Goal: Navigation & Orientation: Find specific page/section

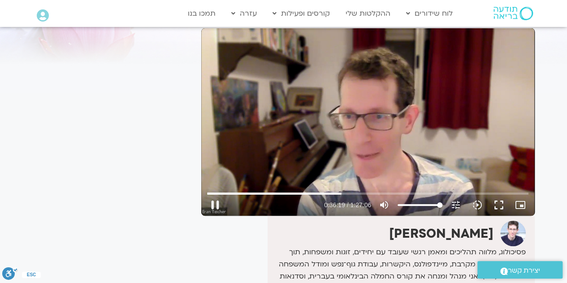
click at [377, 117] on div "Skip Ad 33:22 pause 0:36:19 / 1:27:06 volume_up Mute tune Resolution Auto 720p …" at bounding box center [368, 121] width 334 height 187
type input "2180.329174"
click at [367, 11] on link "ההקלטות שלי" at bounding box center [368, 13] width 54 height 17
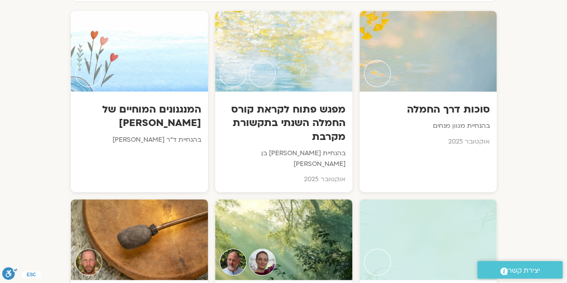
scroll to position [532, 0]
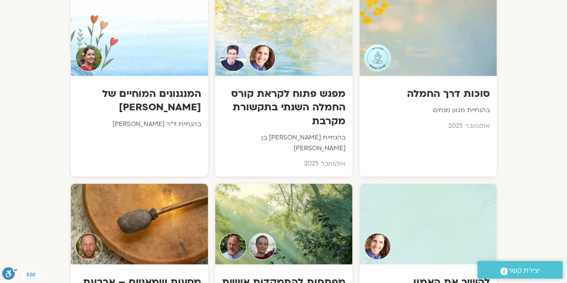
drag, startPoint x: 571, startPoint y: 13, endPoint x: 572, endPoint y: 33, distance: 20.2
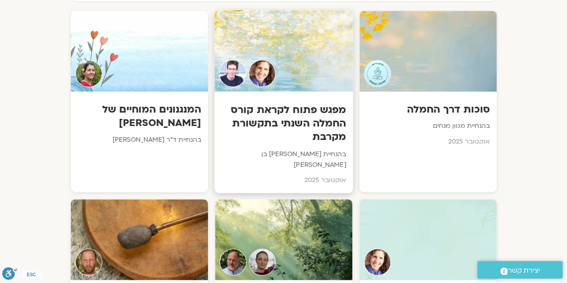
click at [269, 148] on p "בהנחיית [PERSON_NAME] בן [PERSON_NAME]" at bounding box center [283, 159] width 125 height 22
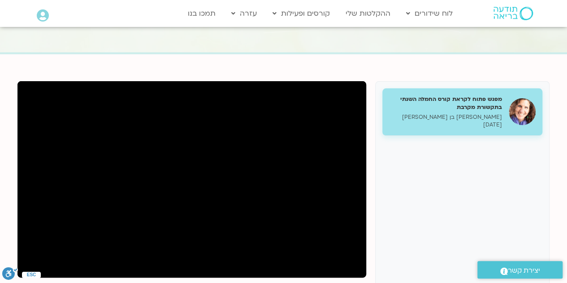
scroll to position [73, 0]
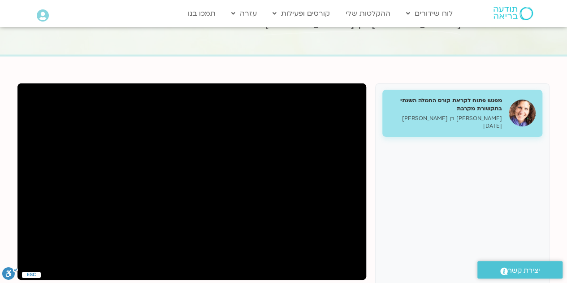
drag, startPoint x: 489, startPoint y: 98, endPoint x: 492, endPoint y: 125, distance: 27.6
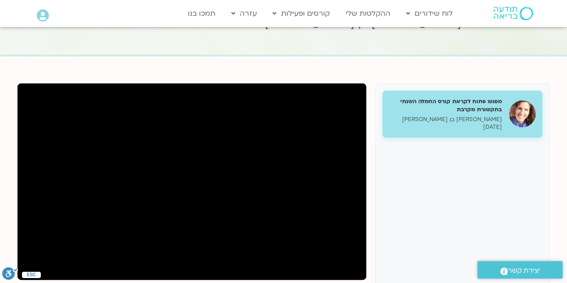
drag, startPoint x: 492, startPoint y: 125, endPoint x: 548, endPoint y: 148, distance: 60.3
click at [548, 148] on div "מפגש פתוח לקראת קורס החמלה השנתי בתקשורת מקרבת שאנייה כהן בן חיים 03/10/2025" at bounding box center [462, 240] width 174 height 314
click at [353, 12] on link "ההקלטות שלי" at bounding box center [368, 13] width 54 height 17
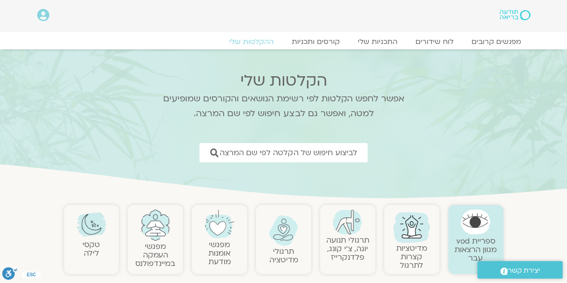
scroll to position [4, 0]
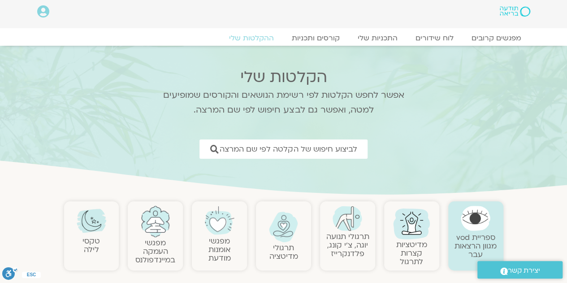
drag, startPoint x: 571, startPoint y: 52, endPoint x: 394, endPoint y: 154, distance: 204.2
click at [394, 154] on div "לביצוע חיפוש של הקלטה לפי שם המרצה" at bounding box center [284, 148] width 260 height 19
click at [260, 36] on link "ההקלטות שלי" at bounding box center [251, 38] width 75 height 11
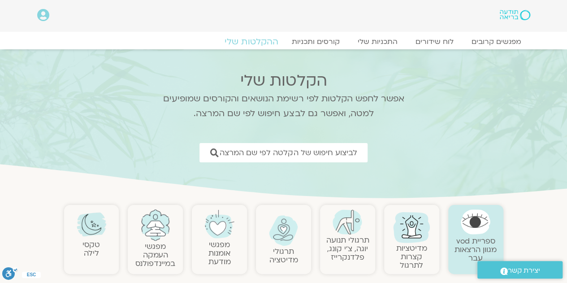
click at [263, 38] on link "ההקלטות שלי" at bounding box center [251, 41] width 75 height 11
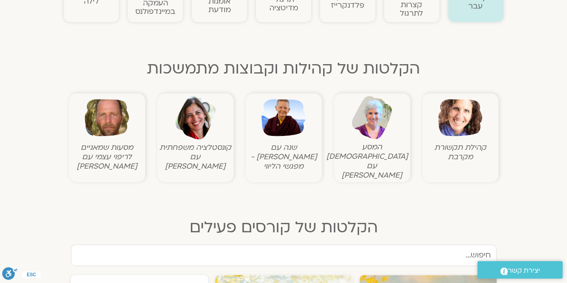
scroll to position [291, 0]
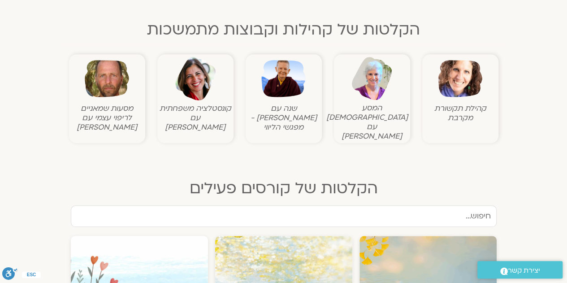
click at [464, 84] on img at bounding box center [460, 78] width 44 height 44
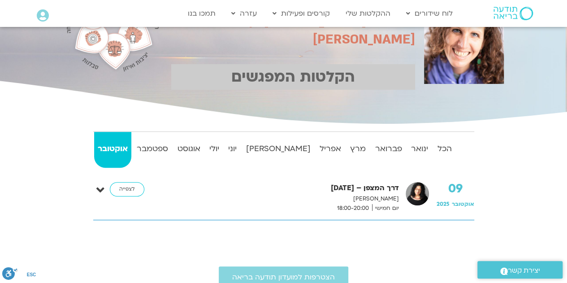
scroll to position [88, 0]
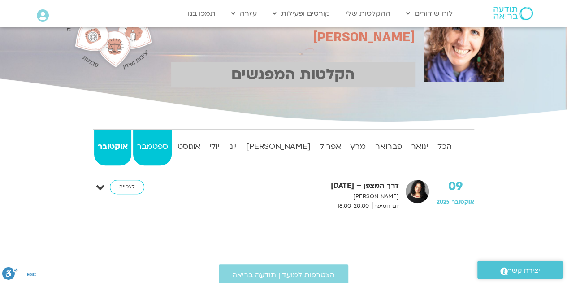
click at [162, 141] on strong "ספטמבר" at bounding box center [152, 146] width 39 height 13
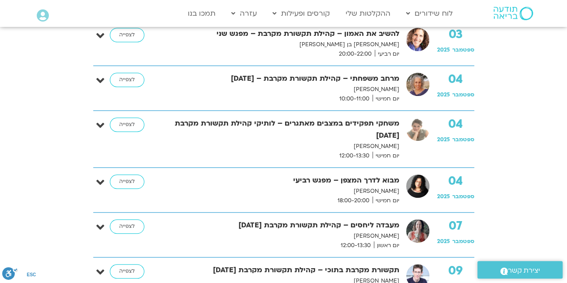
scroll to position [283, 0]
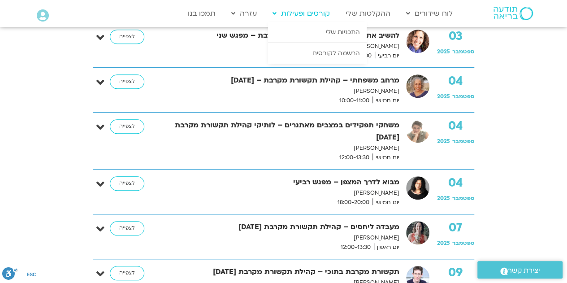
click at [322, 14] on link "קורסים ופעילות" at bounding box center [301, 13] width 66 height 17
click at [279, 11] on link "קורסים ופעילות" at bounding box center [301, 13] width 66 height 17
click at [275, 13] on icon at bounding box center [275, 13] width 4 height 6
click at [331, 50] on link "הרשמה לקורסים" at bounding box center [317, 53] width 99 height 21
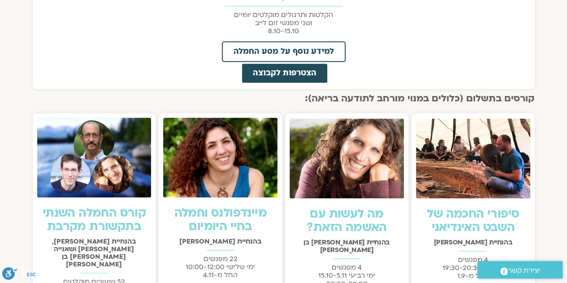
scroll to position [568, 0]
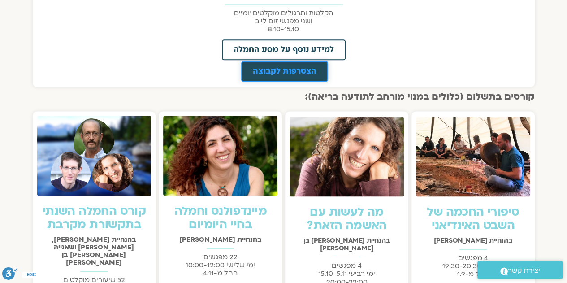
click at [277, 67] on span "הצטרפות לקבוצה" at bounding box center [285, 71] width 64 height 8
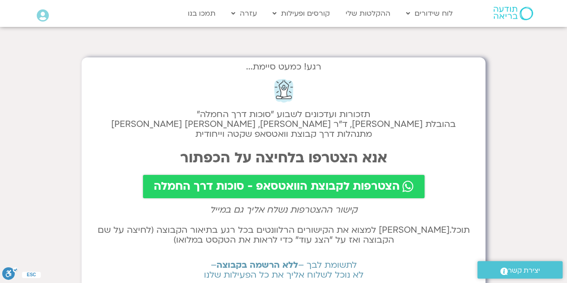
click at [311, 186] on span "הצטרפות לקבוצת הוואטסאפ - סוכות דרך החמלה" at bounding box center [277, 186] width 246 height 13
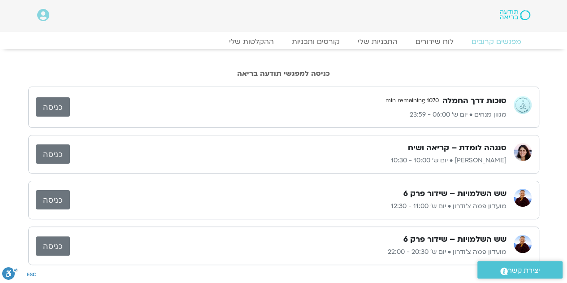
click at [55, 106] on link "כניסה" at bounding box center [53, 106] width 34 height 19
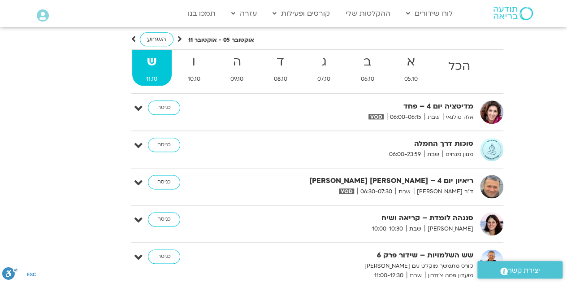
scroll to position [2179, 0]
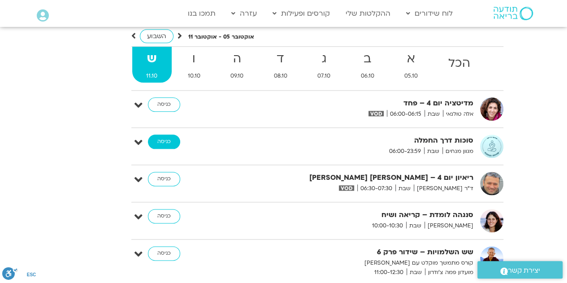
click at [167, 134] on link "כניסה" at bounding box center [164, 141] width 32 height 14
